Goal: Task Accomplishment & Management: Use online tool/utility

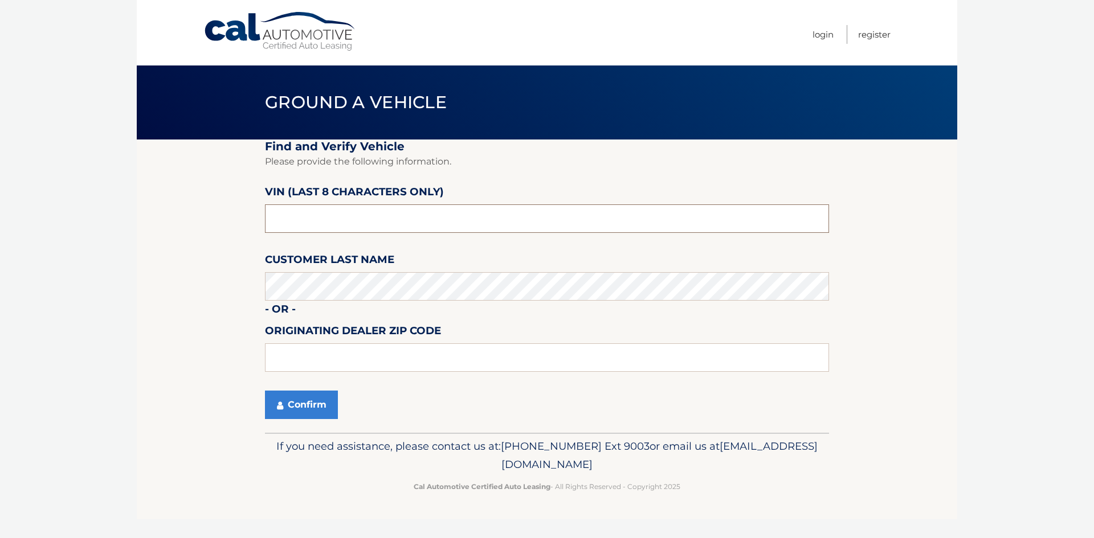
click at [336, 221] on input "text" at bounding box center [547, 219] width 564 height 28
drag, startPoint x: 321, startPoint y: 221, endPoint x: 223, endPoint y: 221, distance: 98.0
click at [223, 221] on section "Find and Verify Vehicle Please provide the following information. VIN (last 8 c…" at bounding box center [547, 286] width 821 height 293
drag, startPoint x: 283, startPoint y: 221, endPoint x: 305, endPoint y: 228, distance: 23.6
click at [283, 222] on input "nh662470" at bounding box center [547, 219] width 564 height 28
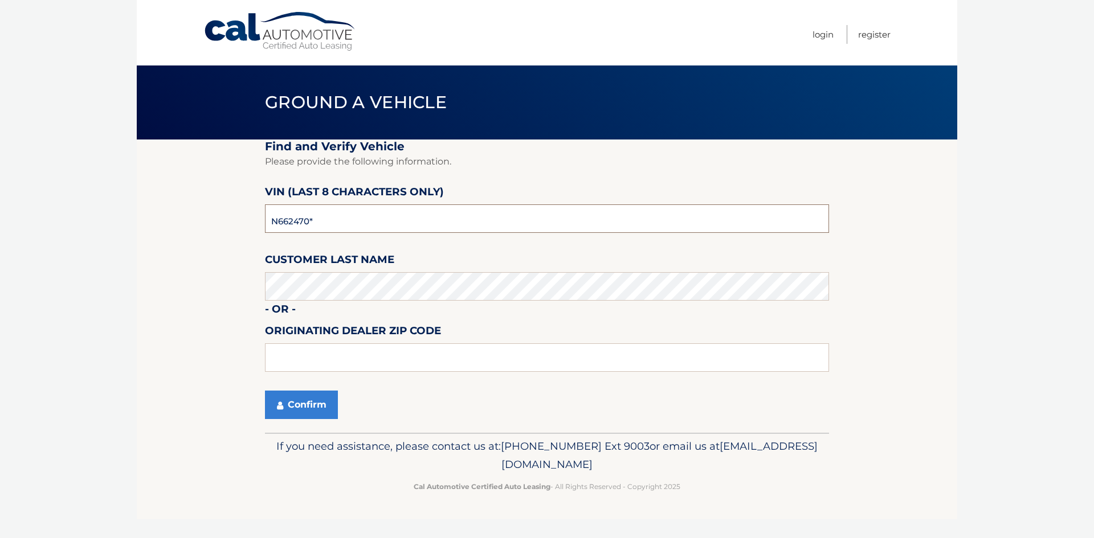
type input "NH662470"
click at [348, 225] on input "NH662470" at bounding box center [547, 219] width 564 height 28
click at [316, 354] on input "text" at bounding box center [547, 358] width 564 height 28
type input "1"
click at [311, 405] on button "Confirm" at bounding box center [301, 405] width 73 height 28
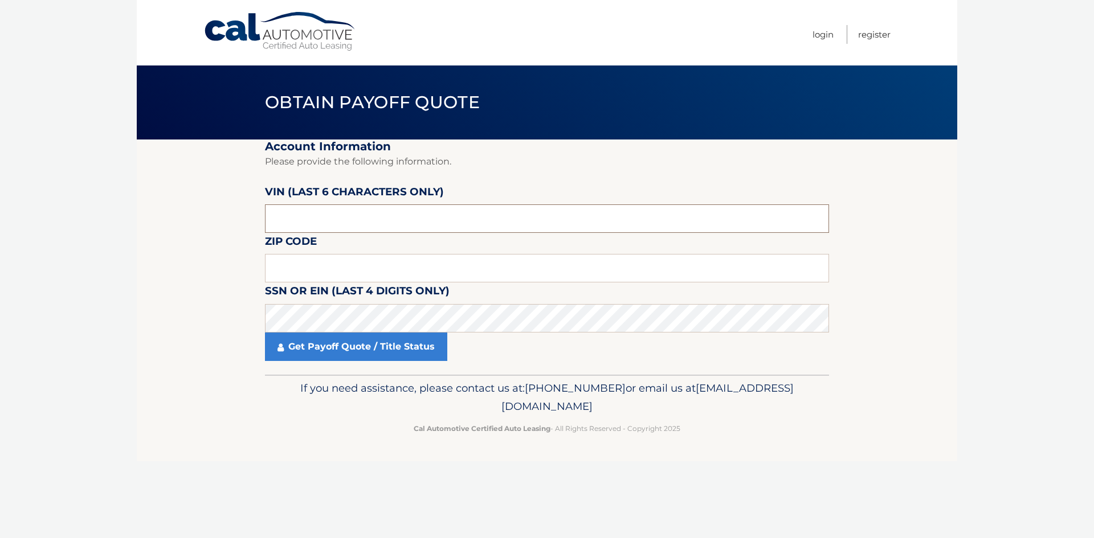
click at [311, 217] on input "text" at bounding box center [547, 219] width 564 height 28
drag, startPoint x: 312, startPoint y: 219, endPoint x: 162, endPoint y: 218, distance: 149.9
click at [162, 218] on section "Account Information Please provide the following information. VIN (last 6 chara…" at bounding box center [547, 257] width 821 height 235
type input "SM0532"
type input "10306"
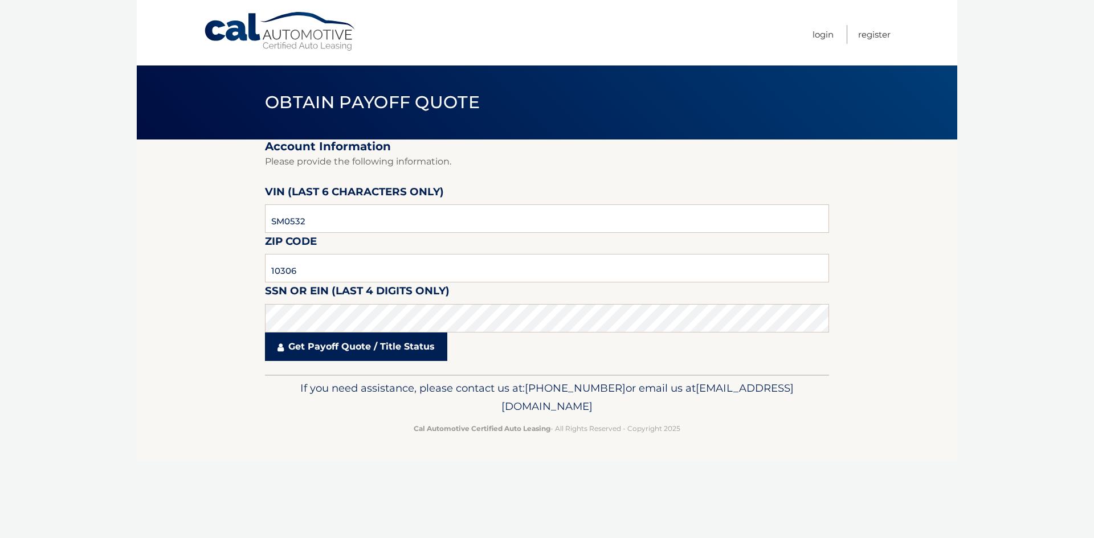
click at [347, 354] on link "Get Payoff Quote / Title Status" at bounding box center [356, 347] width 182 height 28
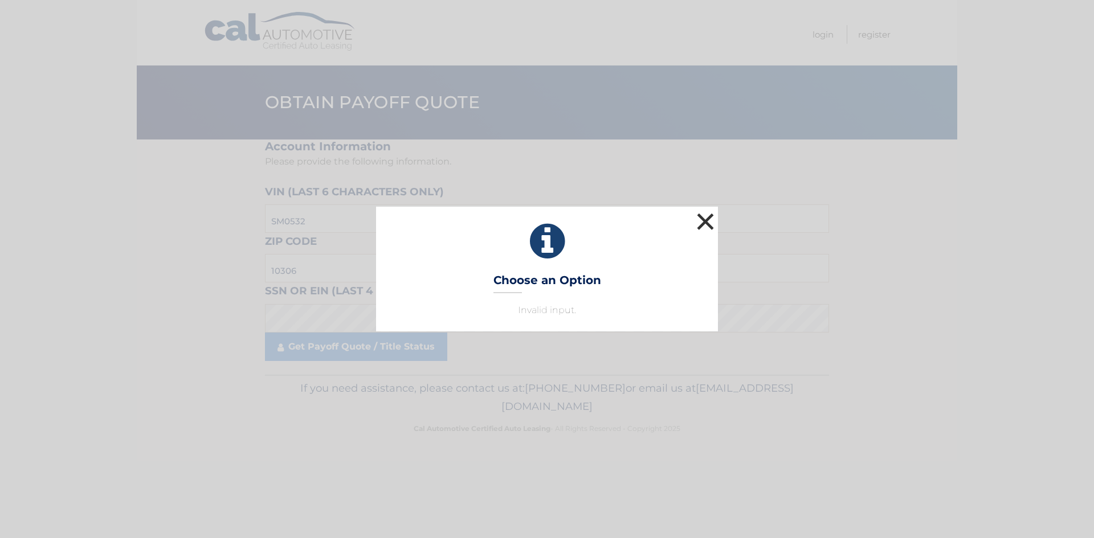
click at [700, 218] on button "×" at bounding box center [705, 221] width 23 height 23
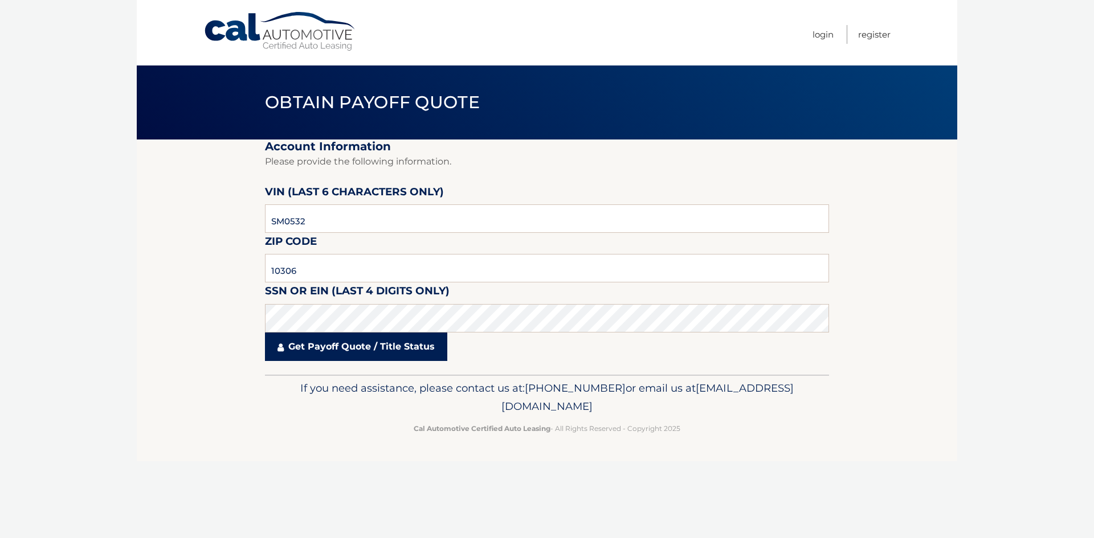
click at [357, 350] on link "Get Payoff Quote / Title Status" at bounding box center [356, 347] width 182 height 28
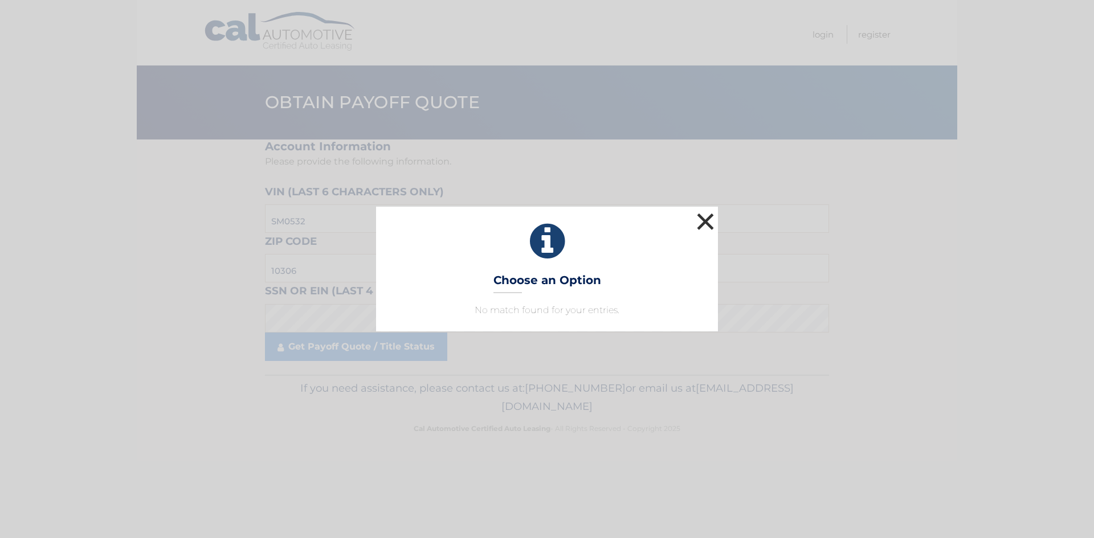
click at [699, 217] on button "×" at bounding box center [705, 221] width 23 height 23
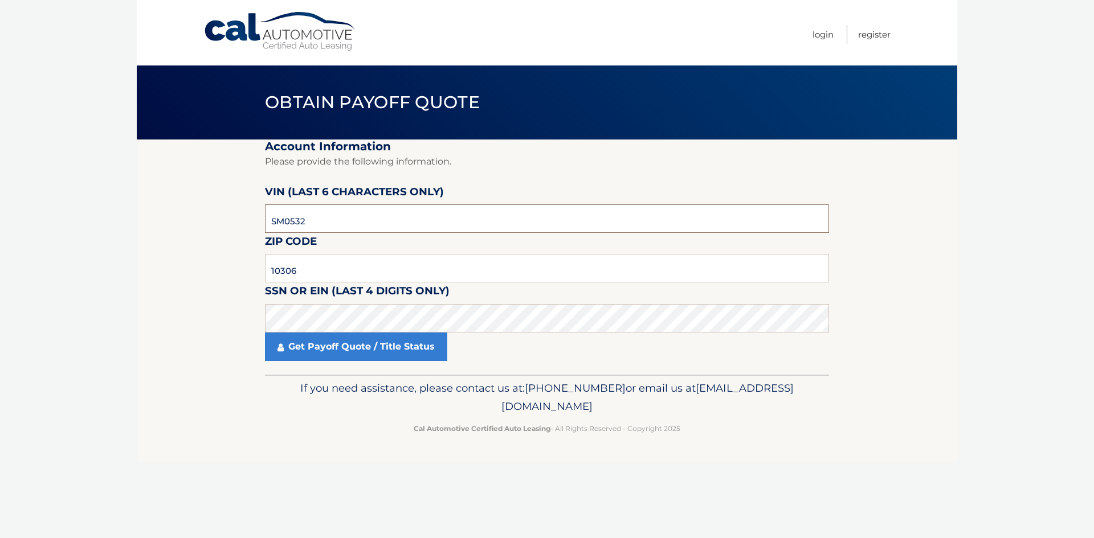
drag, startPoint x: 324, startPoint y: 215, endPoint x: 230, endPoint y: 218, distance: 94.1
click at [230, 218] on section "Account Information Please provide the following information. VIN (last 6 chara…" at bounding box center [547, 257] width 821 height 235
paste input "662470"
type input "662470"
click button "For Originating Dealer" at bounding box center [0, 0] width 0 height 0
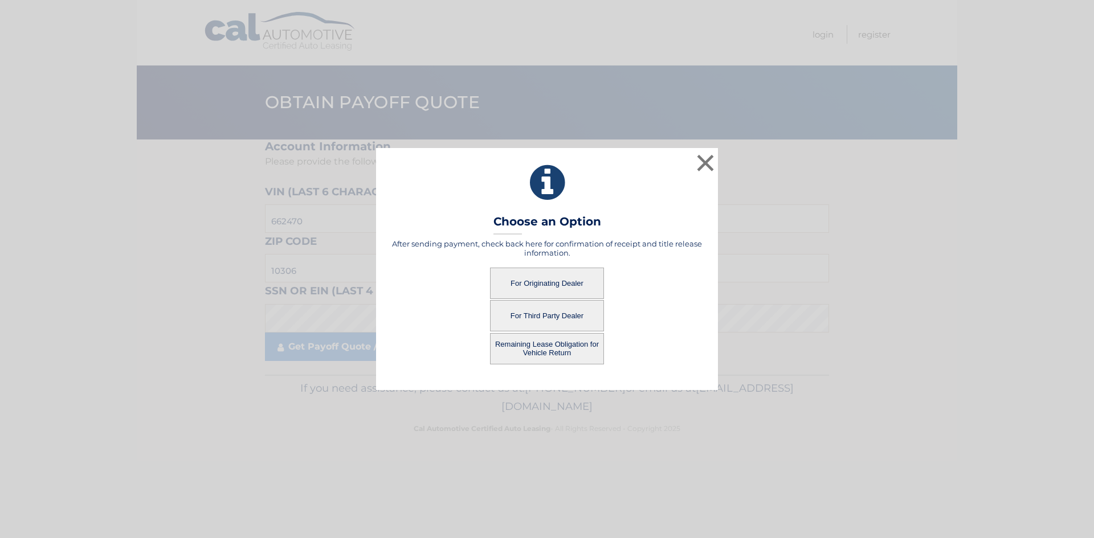
click at [566, 285] on button "For Originating Dealer" at bounding box center [547, 283] width 114 height 31
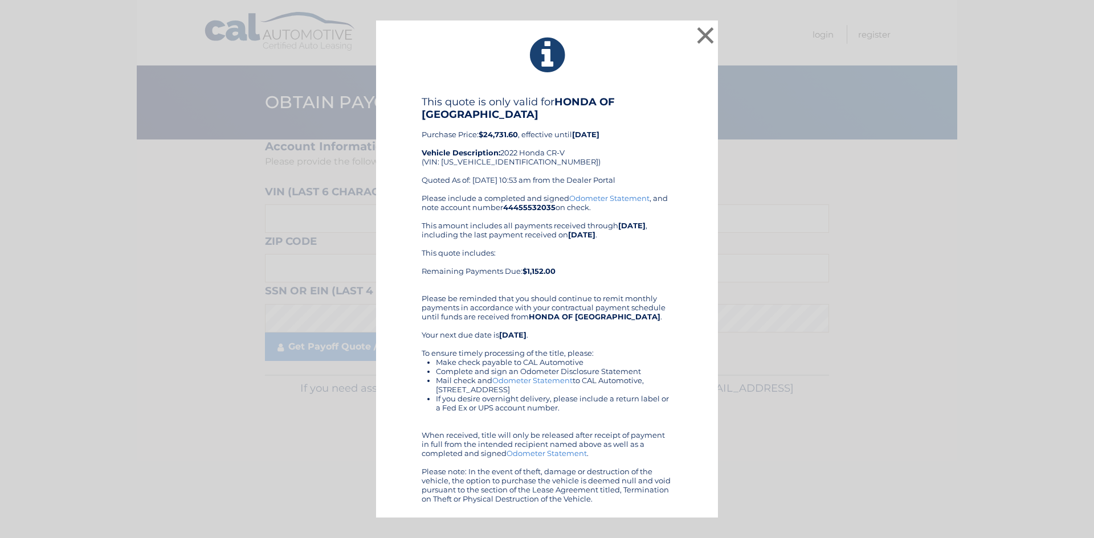
click at [622, 264] on div "This quote includes: Remaining Payments Due: $1,152.00" at bounding box center [547, 266] width 251 height 36
click at [705, 31] on button "×" at bounding box center [705, 35] width 23 height 23
